Goal: Task Accomplishment & Management: Complete application form

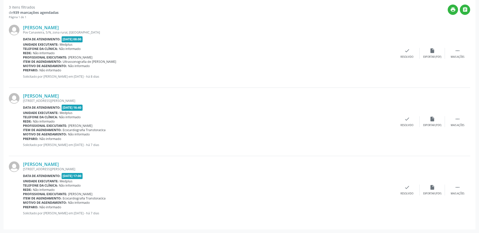
scroll to position [131, 0]
click at [41, 166] on link "[PERSON_NAME]" at bounding box center [41, 165] width 36 height 6
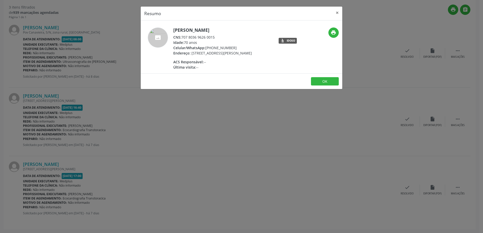
click at [179, 161] on div "Resumo × [PERSON_NAME] CNS: 707 8036 9626 0015 Idade: 70 anos Celular/WhatsApp:…" at bounding box center [241, 116] width 483 height 233
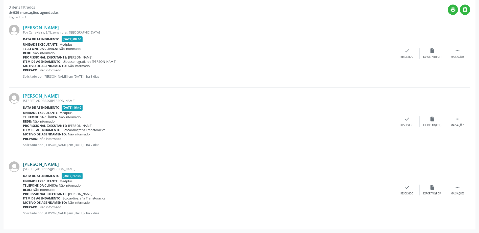
click at [59, 166] on link "[PERSON_NAME]" at bounding box center [41, 165] width 36 height 6
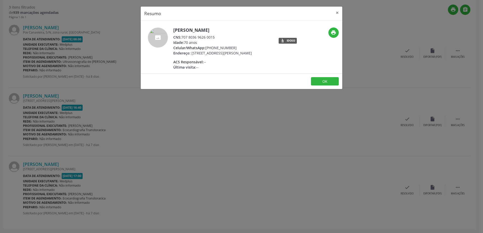
drag, startPoint x: 213, startPoint y: 122, endPoint x: 235, endPoint y: 123, distance: 21.7
click at [214, 123] on div "Resumo × [PERSON_NAME] CNS: 707 8036 9626 0015 Idade: 70 anos Celular/WhatsApp:…" at bounding box center [241, 116] width 483 height 233
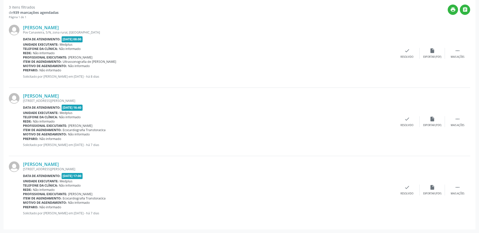
scroll to position [0, 0]
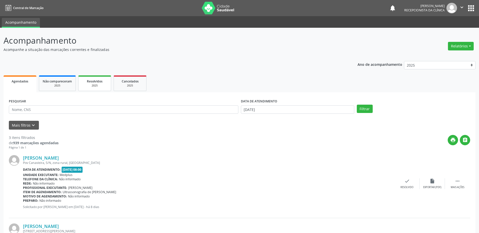
click at [107, 80] on div "Resolvidos" at bounding box center [94, 81] width 25 height 5
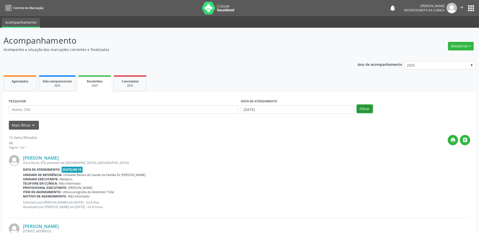
click at [369, 111] on button "Filtrar" at bounding box center [365, 109] width 16 height 9
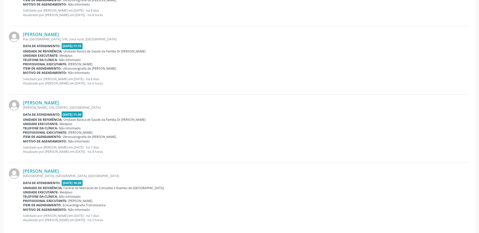
scroll to position [952, 0]
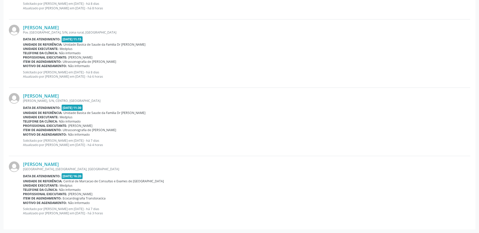
drag, startPoint x: 37, startPoint y: 216, endPoint x: 142, endPoint y: 217, distance: 105.3
click at [144, 217] on div "[PERSON_NAME] [STREET_ADDRESS] Data de atendimento: [DATE] 16:20 Unidade de ref…" at bounding box center [246, 191] width 447 height 58
click at [122, 214] on p "Solicitado por [PERSON_NAME] em [DATE] - há 7 dias Atualizado por [PERSON_NAME]…" at bounding box center [246, 211] width 447 height 9
drag, startPoint x: 126, startPoint y: 215, endPoint x: 144, endPoint y: 212, distance: 17.6
click at [144, 212] on p "Solicitado por [PERSON_NAME] em [DATE] - há 7 dias Atualizado por [PERSON_NAME]…" at bounding box center [246, 211] width 447 height 9
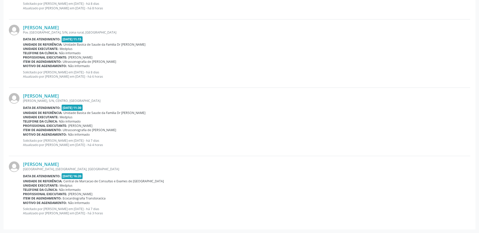
drag, startPoint x: 135, startPoint y: 213, endPoint x: 130, endPoint y: 213, distance: 5.4
click at [135, 213] on p "Solicitado por [PERSON_NAME] em [DATE] - há 7 dias Atualizado por [PERSON_NAME]…" at bounding box center [246, 211] width 447 height 9
click at [123, 215] on p "Solicitado por [PERSON_NAME] em [DATE] - há 7 dias Atualizado por [PERSON_NAME]…" at bounding box center [246, 211] width 447 height 9
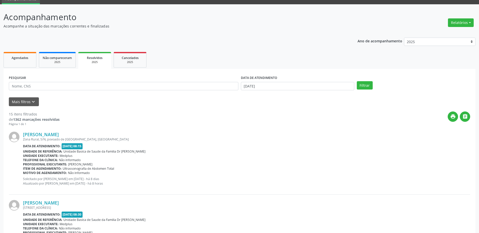
scroll to position [0, 0]
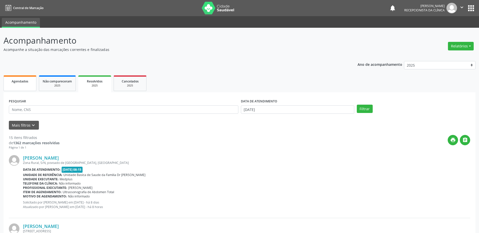
drag, startPoint x: 13, startPoint y: 79, endPoint x: 14, endPoint y: 82, distance: 3.6
click at [13, 79] on div "Agendados" at bounding box center [19, 81] width 25 height 5
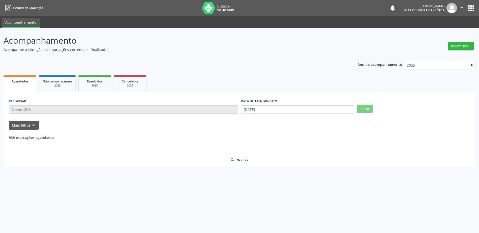
click at [14, 82] on span "Agendados" at bounding box center [20, 81] width 17 height 4
click at [14, 81] on span "Agendados" at bounding box center [20, 81] width 17 height 4
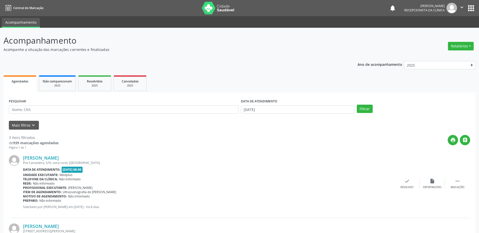
click at [14, 81] on span "Agendados" at bounding box center [20, 81] width 17 height 4
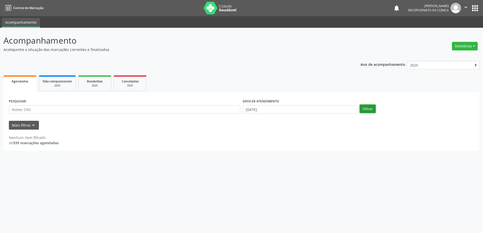
click at [367, 111] on button "Filtrar" at bounding box center [368, 109] width 16 height 9
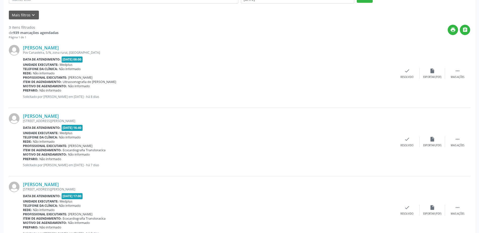
scroll to position [131, 0]
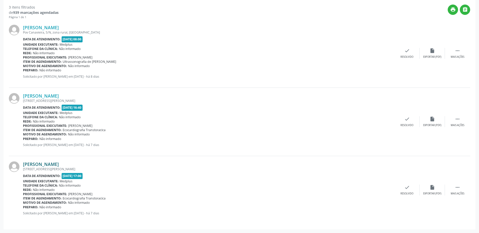
click at [59, 165] on link "[PERSON_NAME]" at bounding box center [41, 165] width 36 height 6
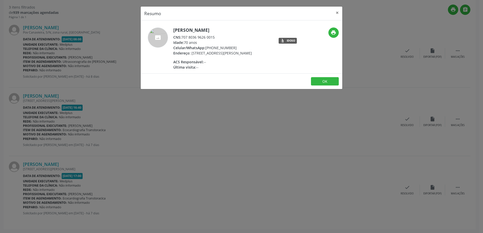
drag, startPoint x: 208, startPoint y: 116, endPoint x: 175, endPoint y: 114, distance: 33.4
click at [206, 115] on div "Resumo × [PERSON_NAME] CNS: 707 8036 9626 0015 Idade: 70 anos Celular/WhatsApp:…" at bounding box center [241, 116] width 483 height 233
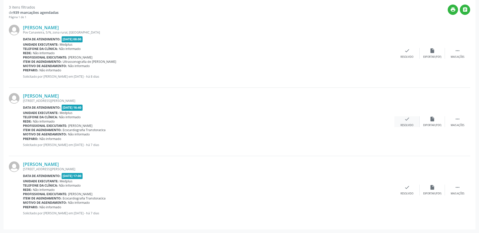
click at [416, 121] on div "check Resolvido" at bounding box center [406, 121] width 25 height 11
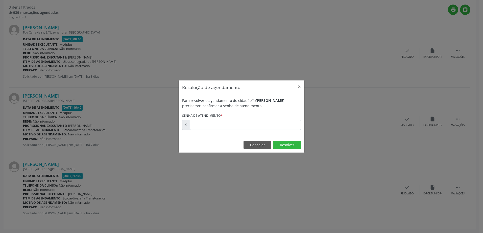
click at [195, 133] on div "Para resolver o agendamento do cidadão(ã) [PERSON_NAME] , precisamos confirmar …" at bounding box center [241, 115] width 126 height 43
click at [198, 125] on input "text" at bounding box center [245, 125] width 111 height 10
click at [212, 124] on input "00000181" at bounding box center [245, 125] width 111 height 10
type input "00181378"
click at [287, 143] on button "Resolver" at bounding box center [287, 145] width 28 height 9
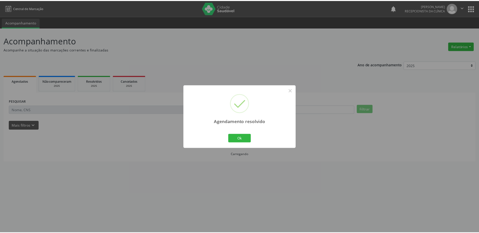
scroll to position [0, 0]
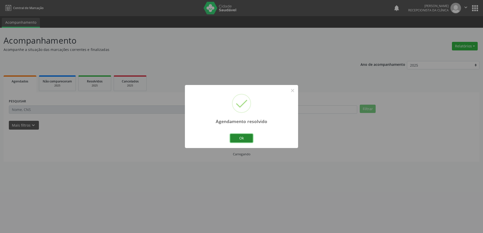
click at [244, 136] on button "Ok" at bounding box center [241, 138] width 23 height 9
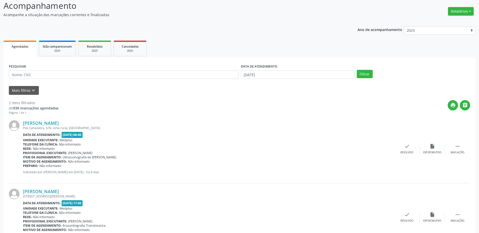
scroll to position [62, 0]
